Goal: Transaction & Acquisition: Download file/media

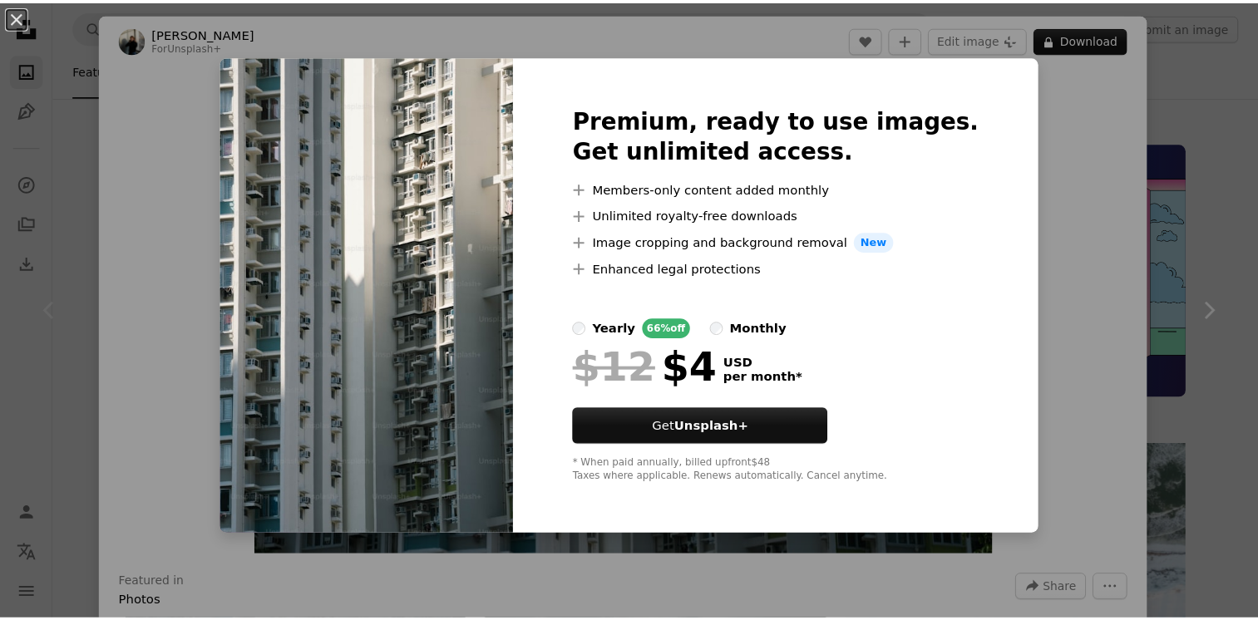
scroll to position [333, 0]
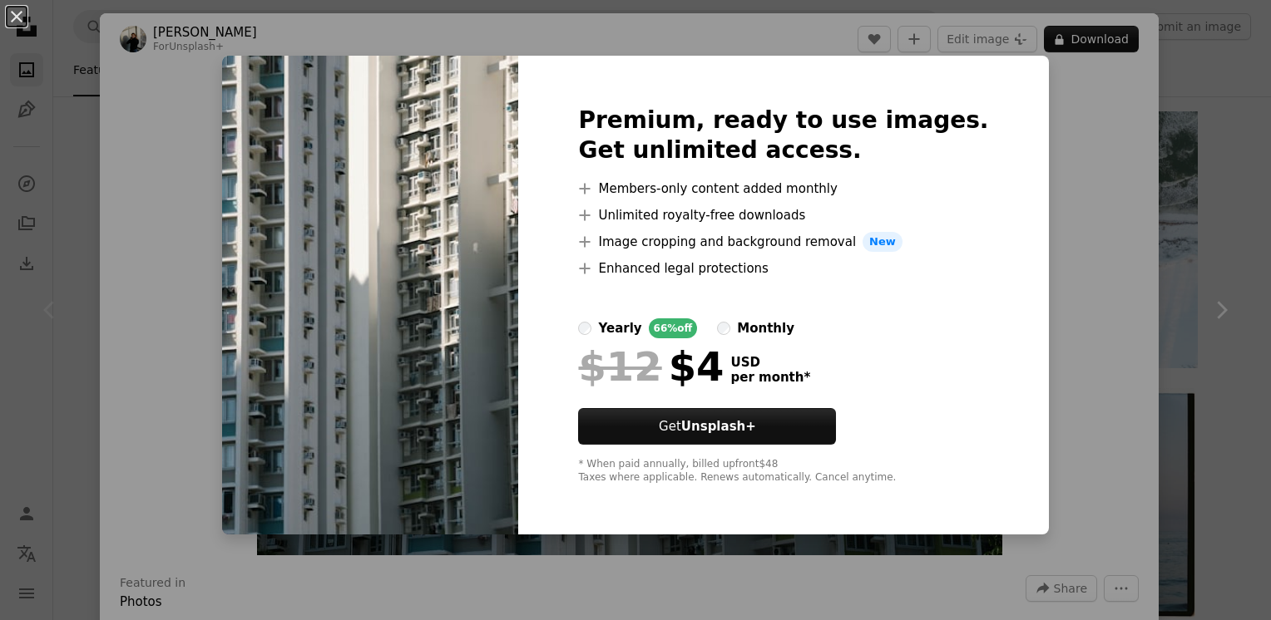
click at [1078, 192] on div "An X shape Premium, ready to use images. Get unlimited access. A plus sign Memb…" at bounding box center [635, 310] width 1271 height 620
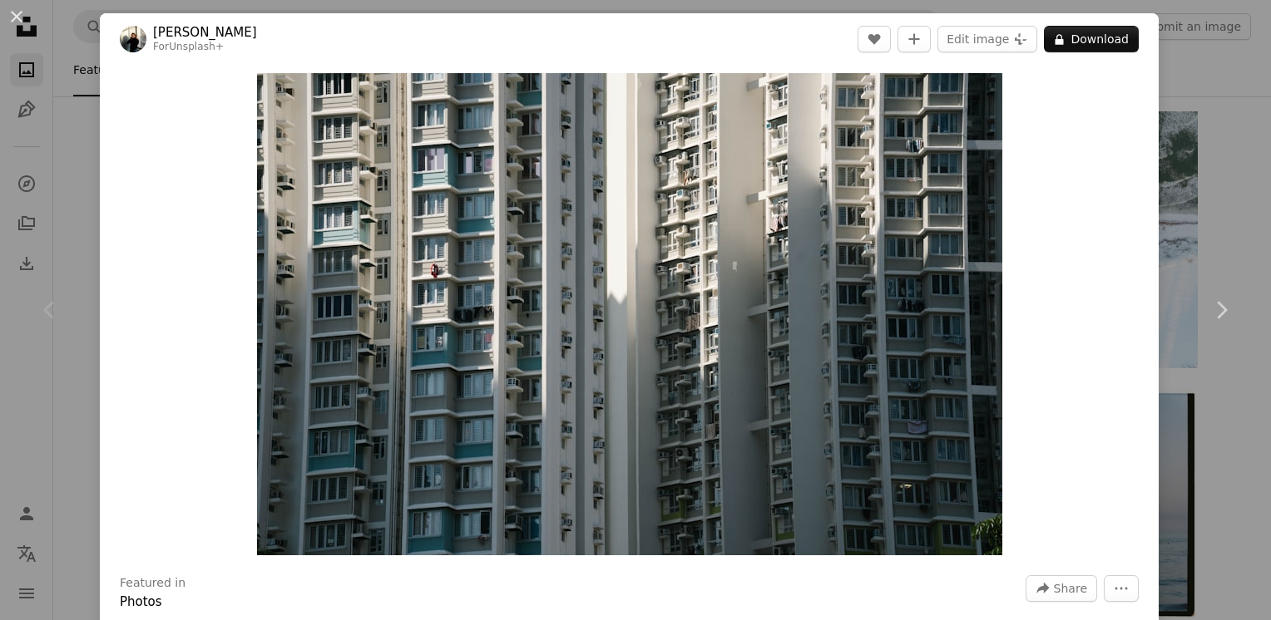
click at [1201, 200] on div "An X shape Chevron left Chevron right [PERSON_NAME] For Unsplash+ A heart A plu…" at bounding box center [635, 310] width 1271 height 620
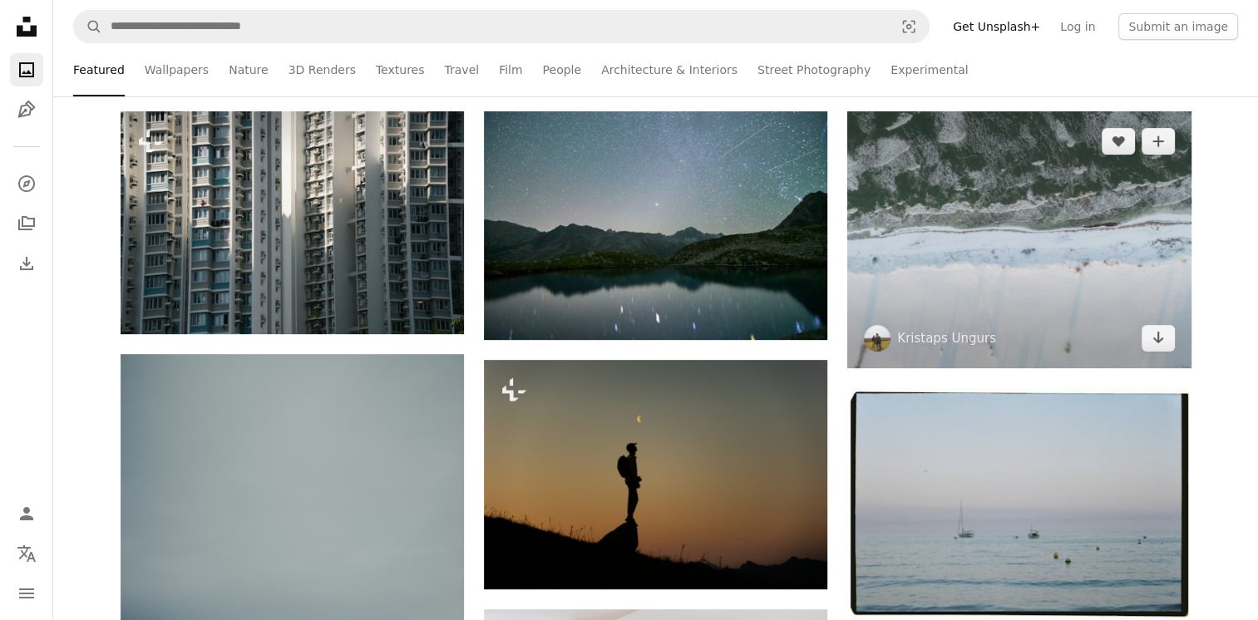
click at [1164, 355] on img at bounding box center [1020, 239] width 344 height 257
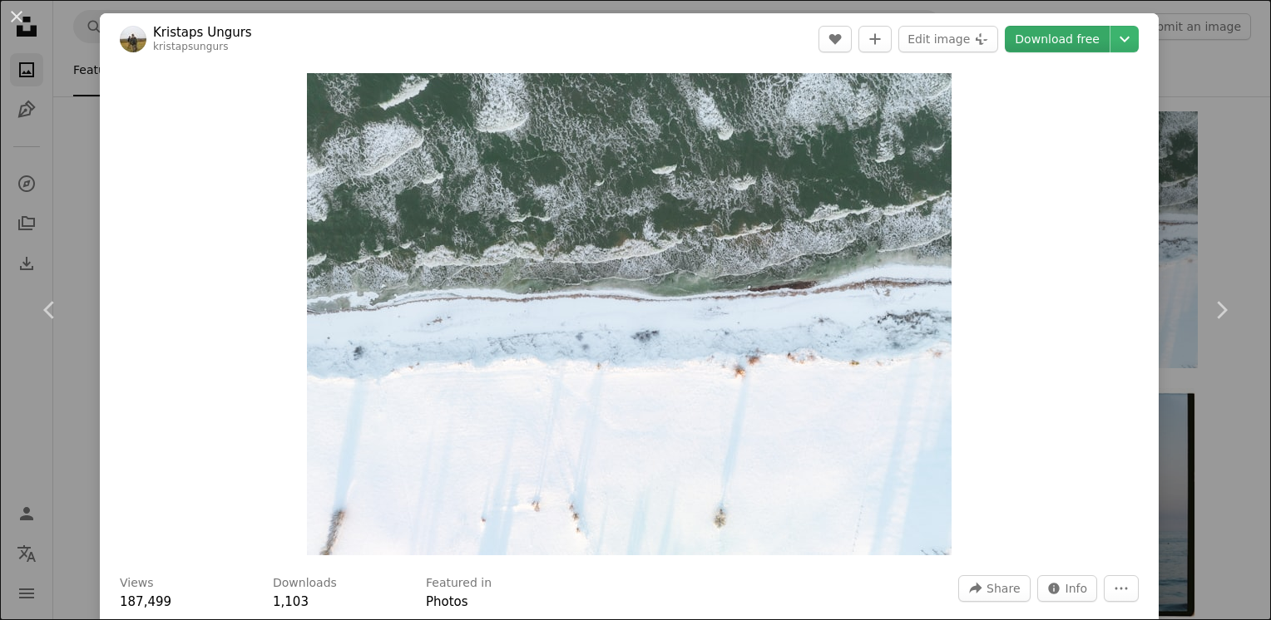
click at [1071, 42] on link "Download free" at bounding box center [1057, 39] width 105 height 27
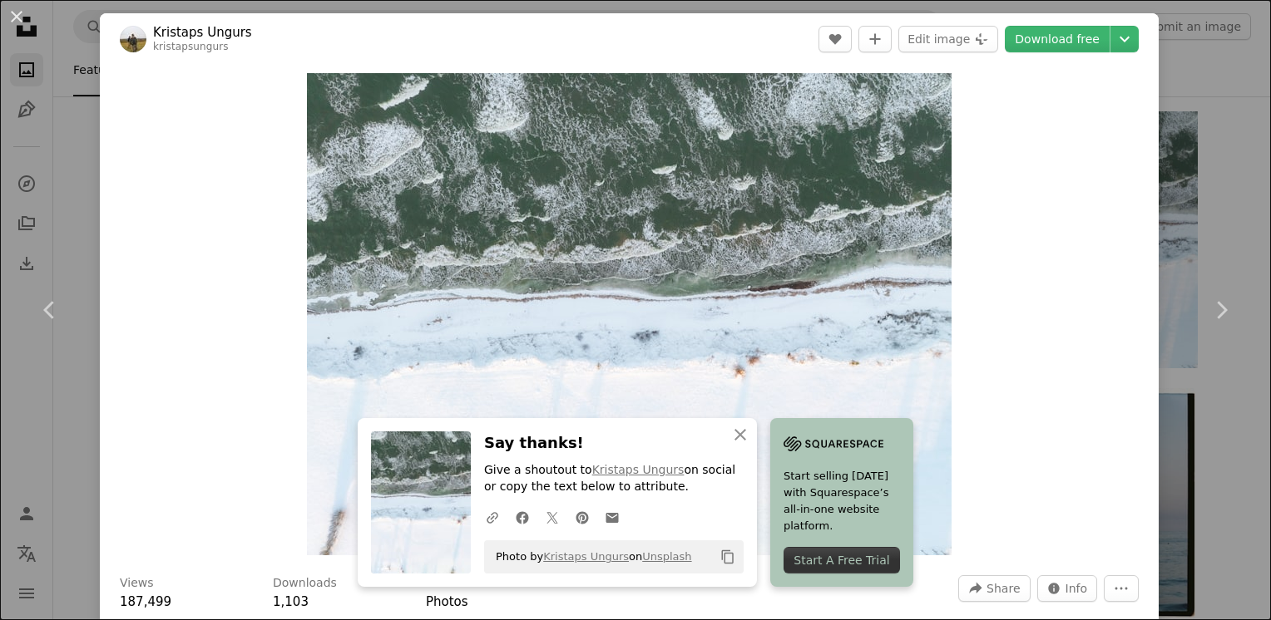
click at [1198, 88] on div "An X shape Chevron left Chevron right An X shape Close Say thanks! Give a shout…" at bounding box center [635, 310] width 1271 height 620
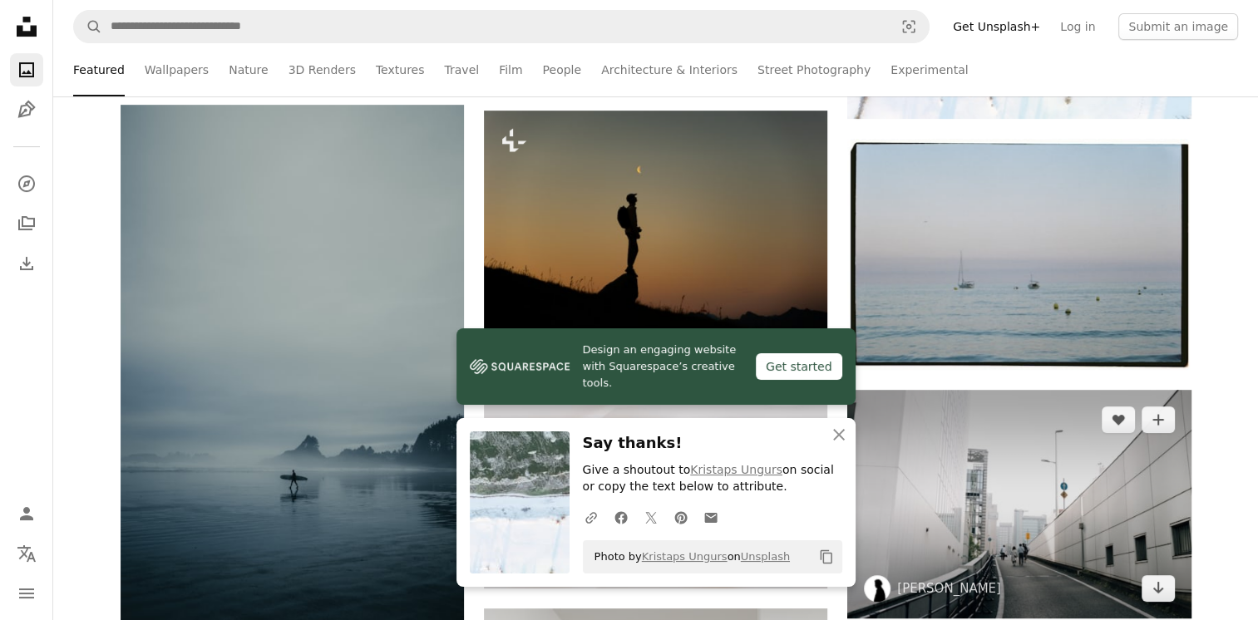
scroll to position [749, 0]
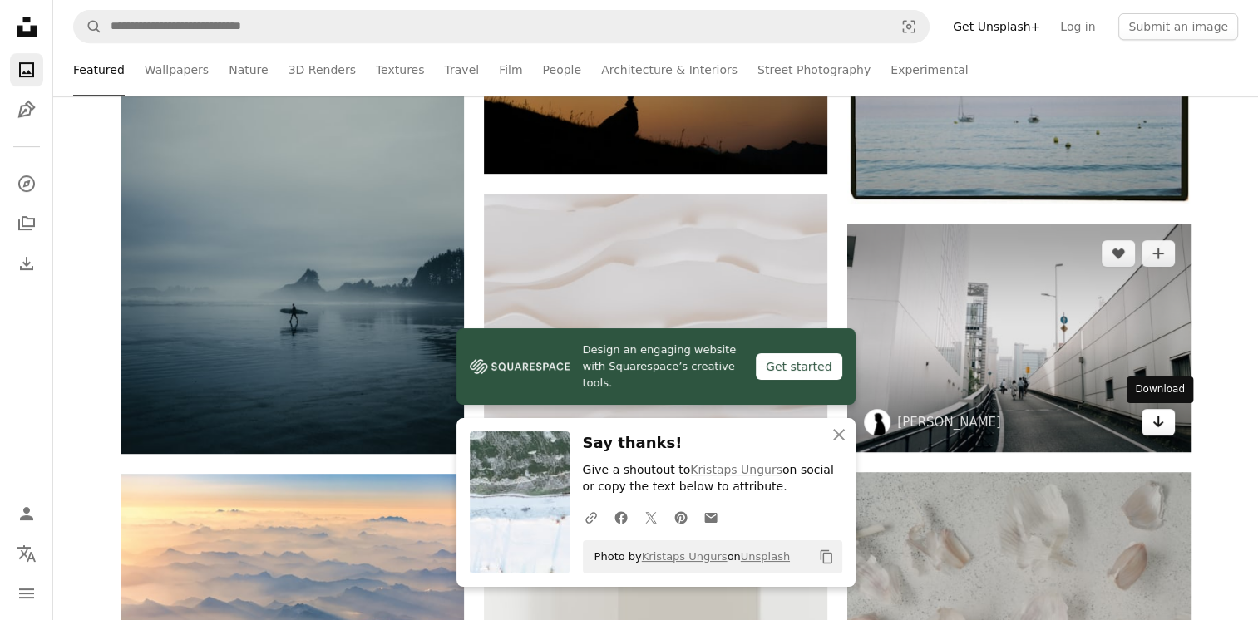
click at [1165, 425] on link "Arrow pointing down" at bounding box center [1158, 422] width 33 height 27
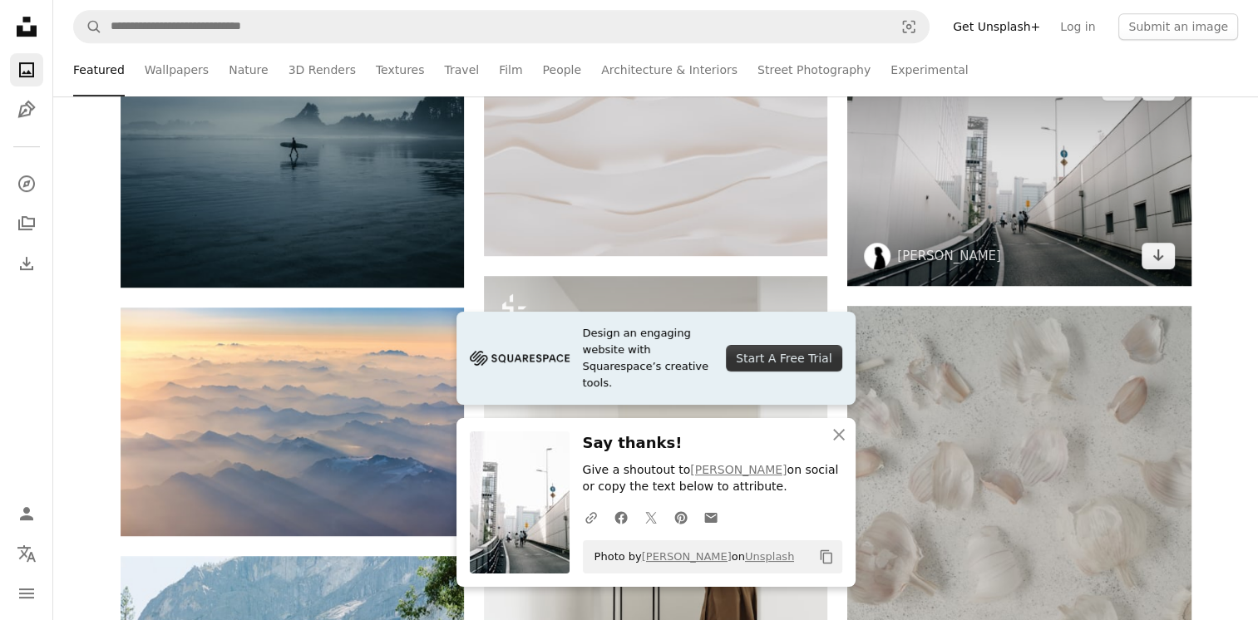
scroll to position [998, 0]
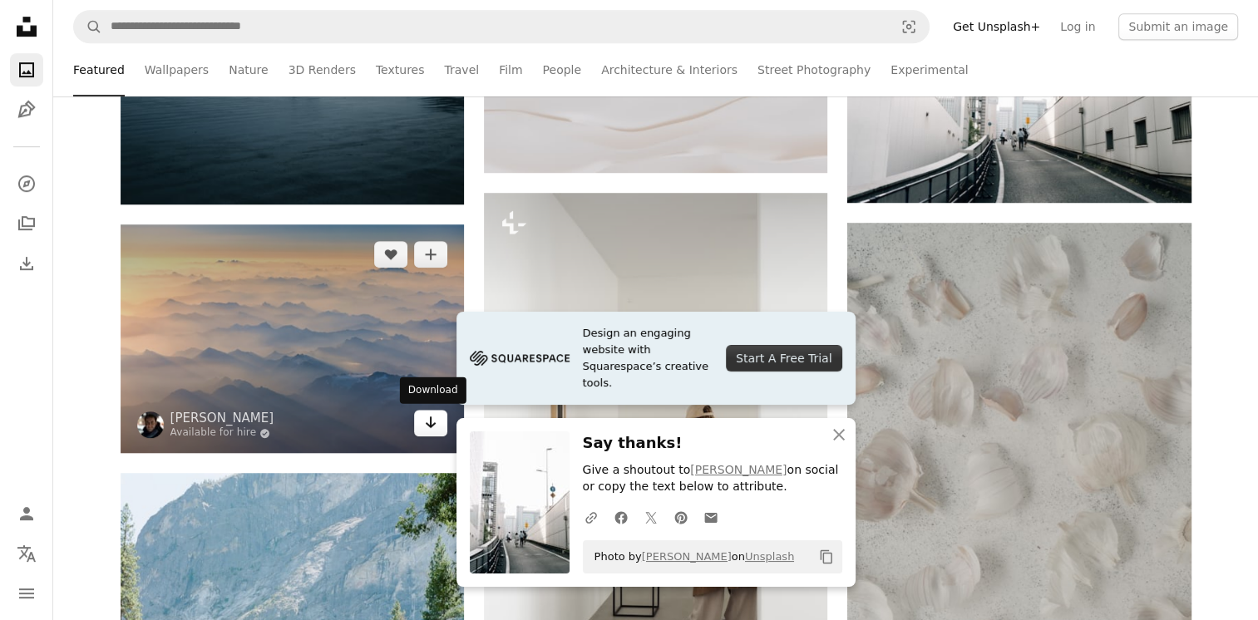
click at [426, 427] on icon "Arrow pointing down" at bounding box center [430, 423] width 13 height 20
